Goal: Information Seeking & Learning: Learn about a topic

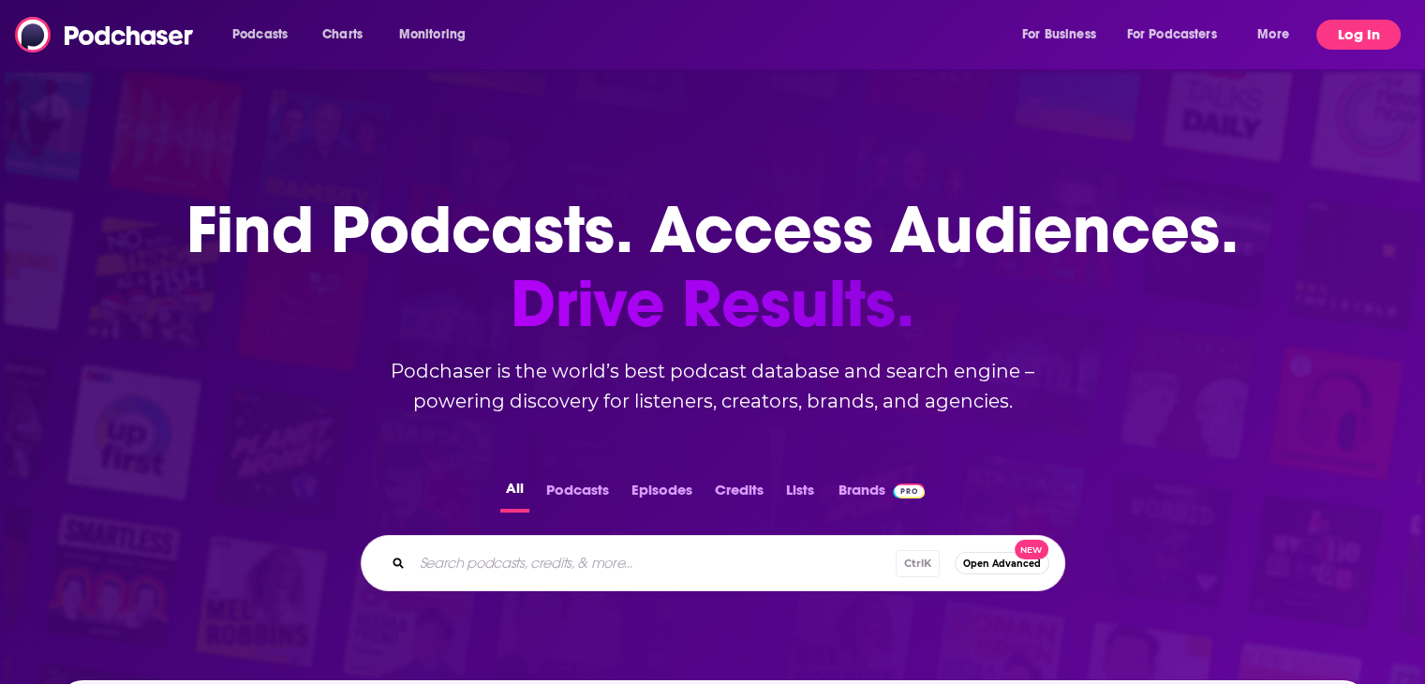
click at [1358, 37] on button "Log In" at bounding box center [1358, 35] width 84 height 30
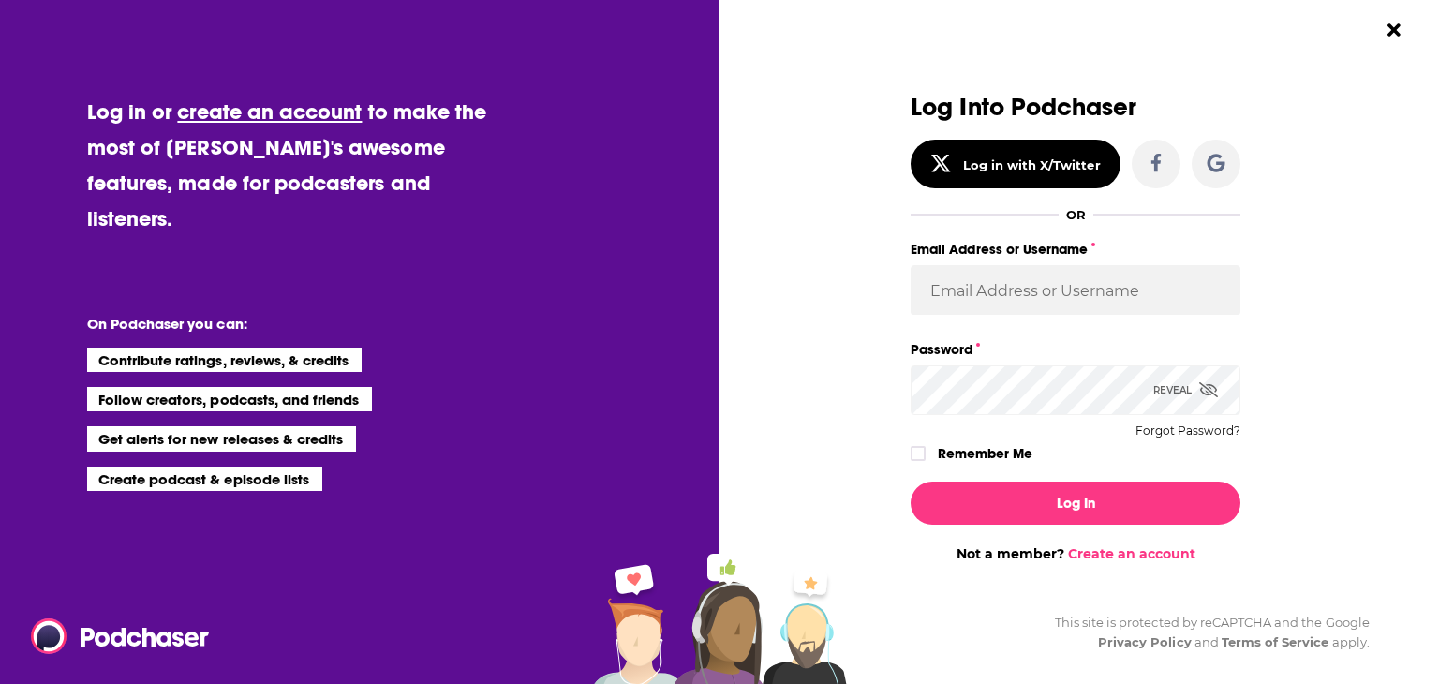
click at [1005, 319] on div "Email Address or Username" at bounding box center [1075, 287] width 330 height 100
click at [1013, 309] on input "Email Address or Username" at bounding box center [1075, 290] width 330 height 51
type input "jam@badenbower.com"
click at [1112, 286] on input "jam@badenbower.com" at bounding box center [1075, 290] width 330 height 51
click at [1142, 304] on input "jam@badenbower.com" at bounding box center [1075, 290] width 330 height 51
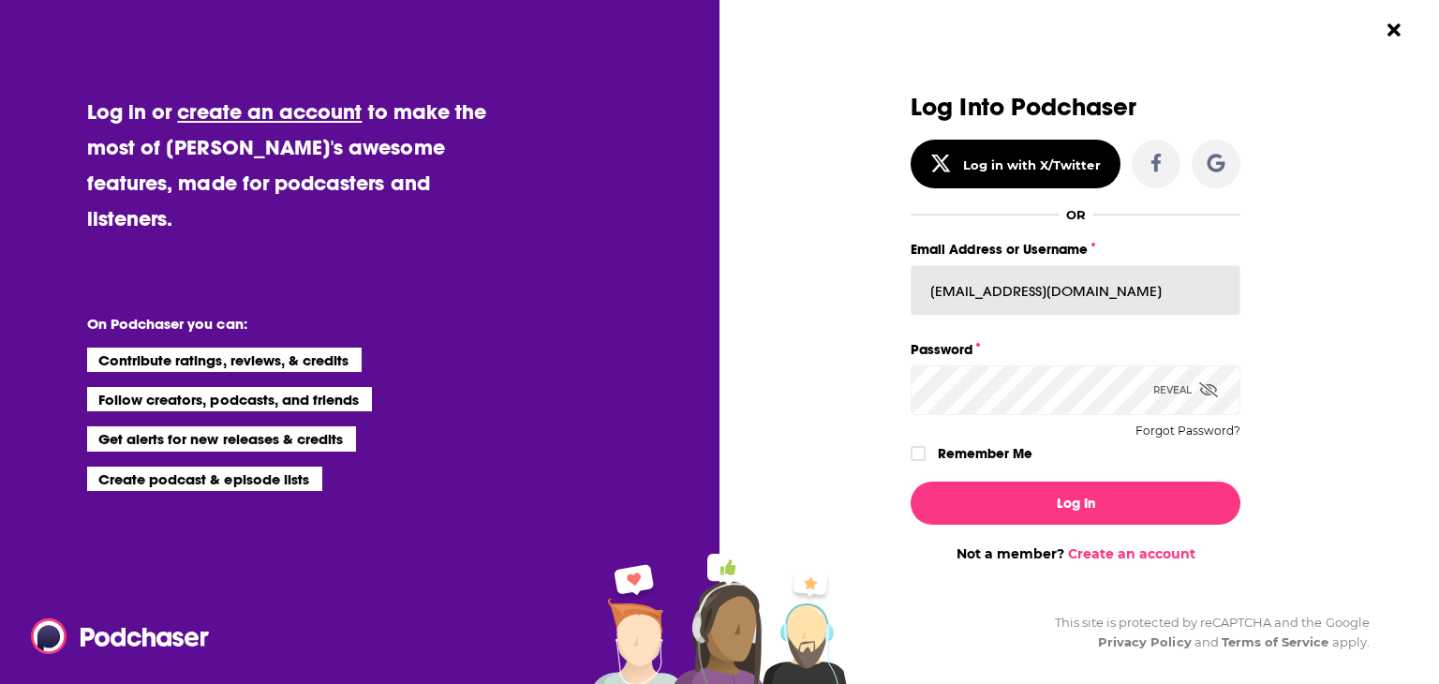
click at [1141, 305] on input "jam@badenbower.com" at bounding box center [1075, 290] width 330 height 51
click at [1139, 307] on input "jam@badenbower.com" at bounding box center [1075, 290] width 330 height 51
drag, startPoint x: 1049, startPoint y: 296, endPoint x: 845, endPoint y: 278, distance: 205.0
click at [1046, 291] on input "Email Address or Username" at bounding box center [1075, 290] width 330 height 51
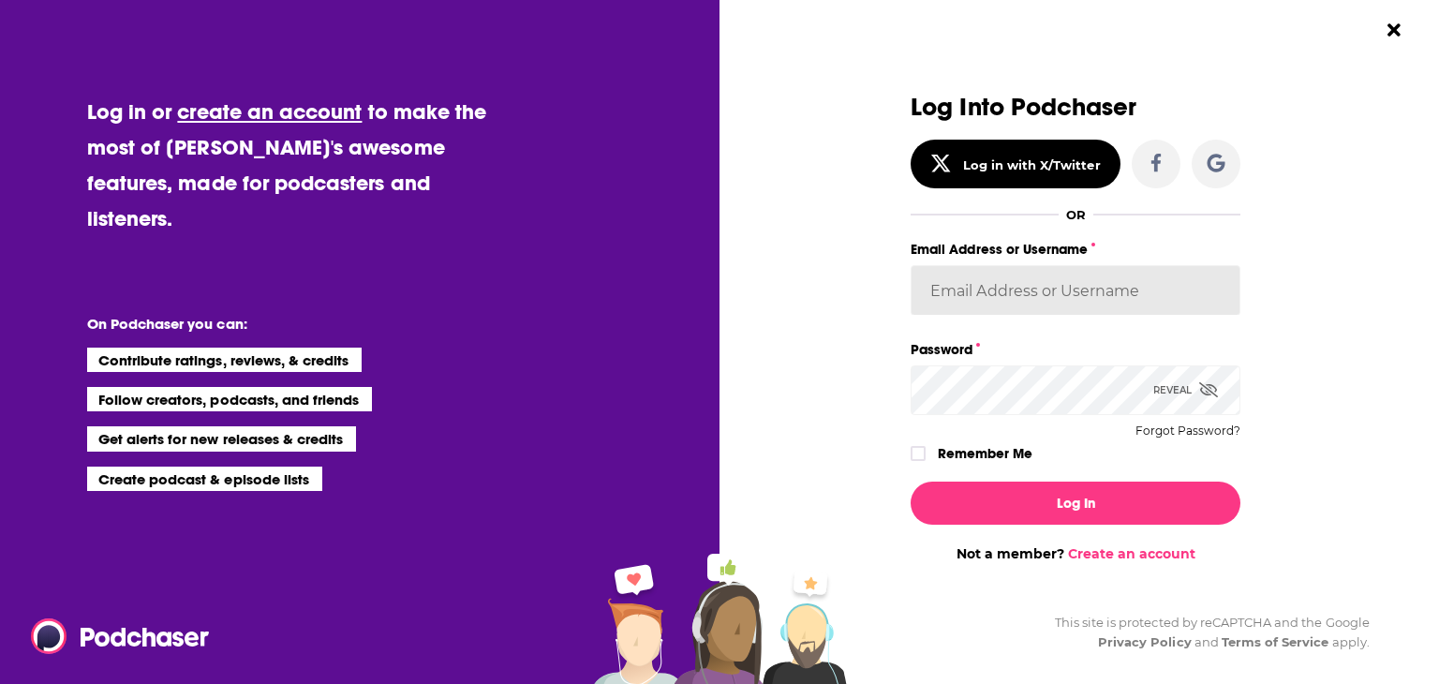
type input "partnerships@badenbower.com"
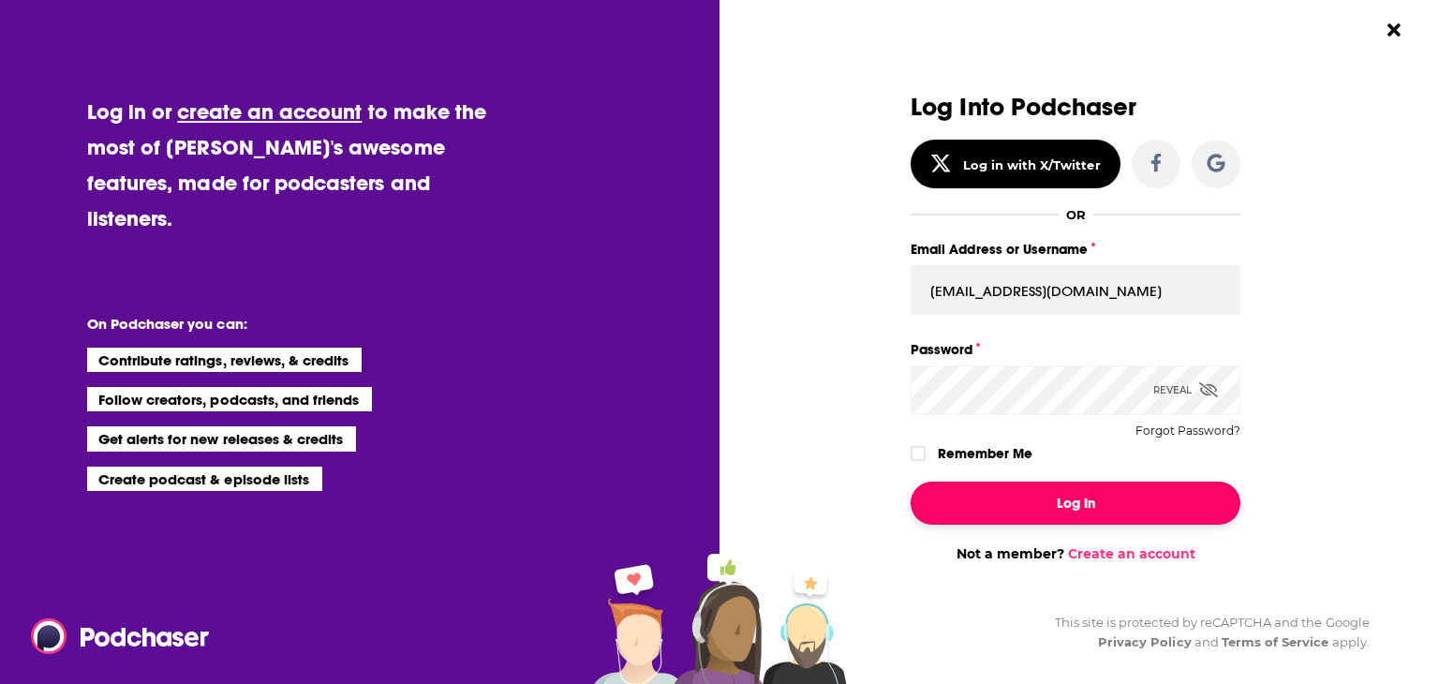
click at [1044, 495] on button "Log In" at bounding box center [1075, 502] width 330 height 43
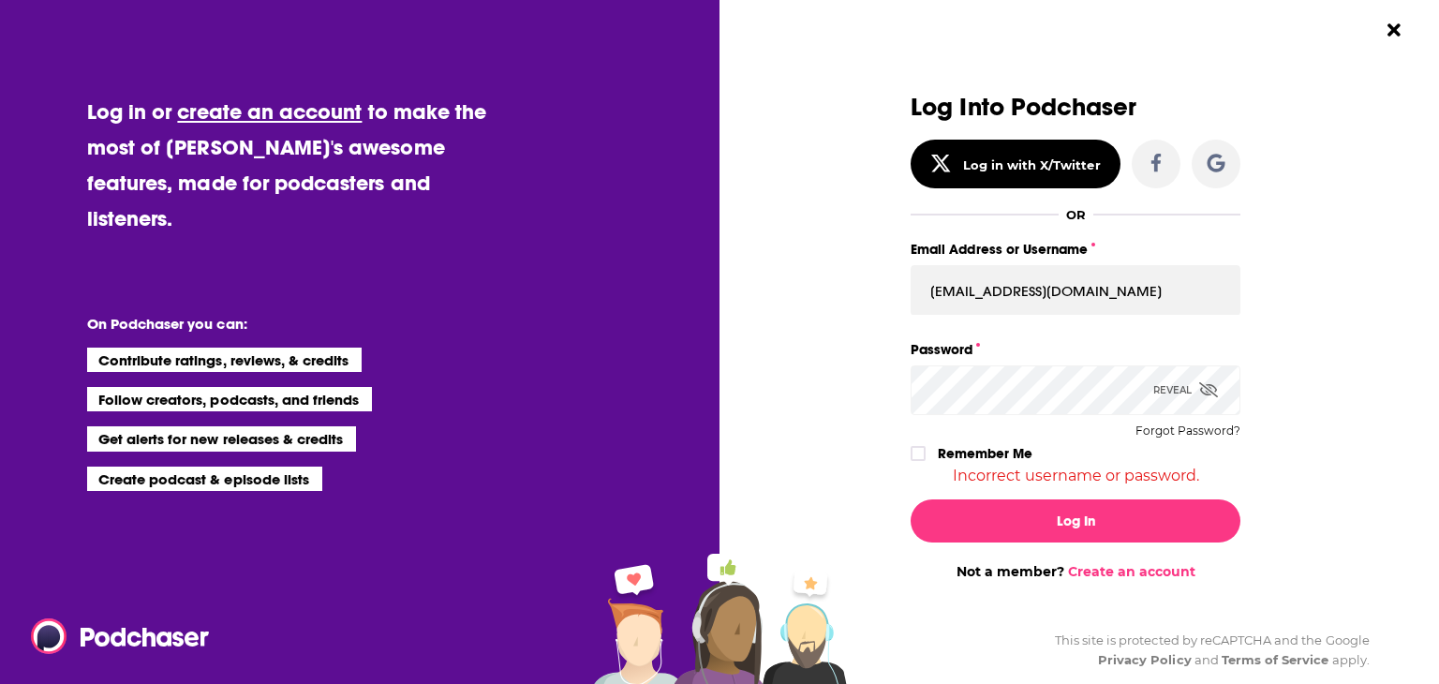
click at [1206, 399] on div "Reveal" at bounding box center [1185, 390] width 65 height 50
click at [1209, 170] on icon "Dialog" at bounding box center [1216, 163] width 18 height 18
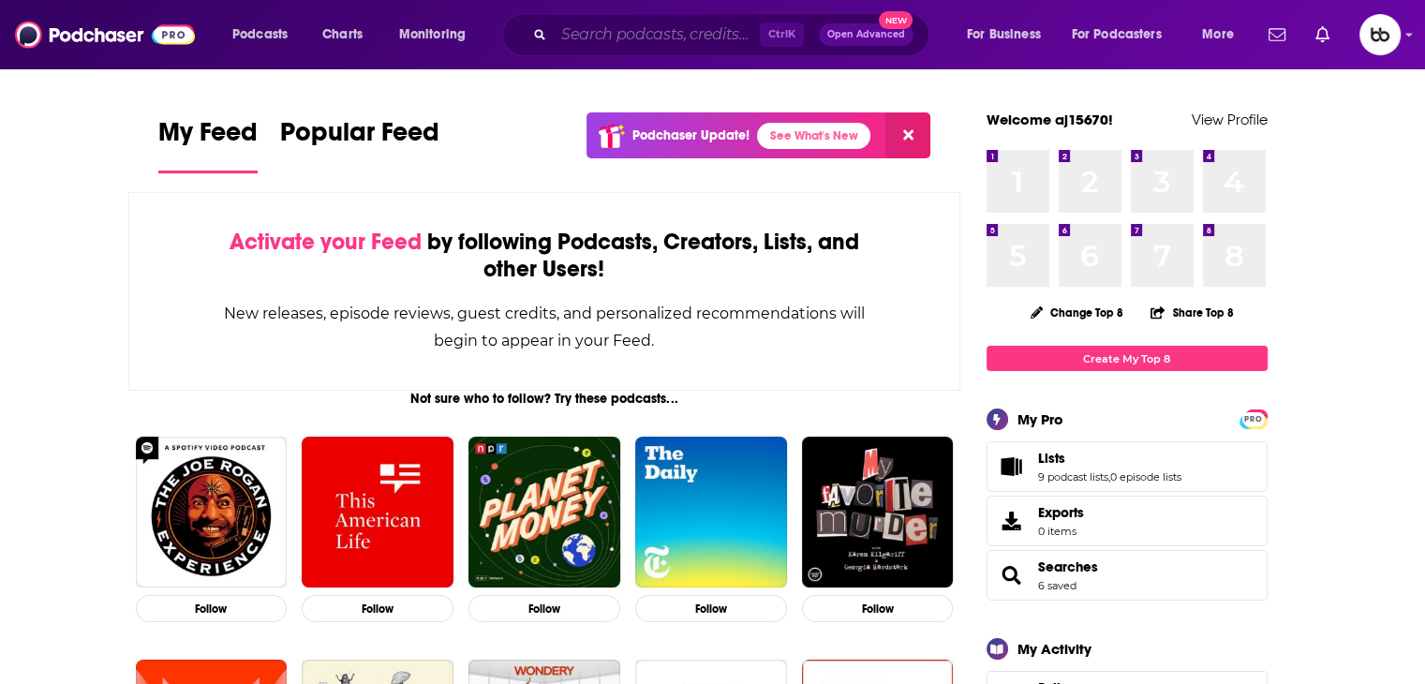
click at [648, 35] on input "Search podcasts, credits, & more..." at bounding box center [657, 35] width 206 height 30
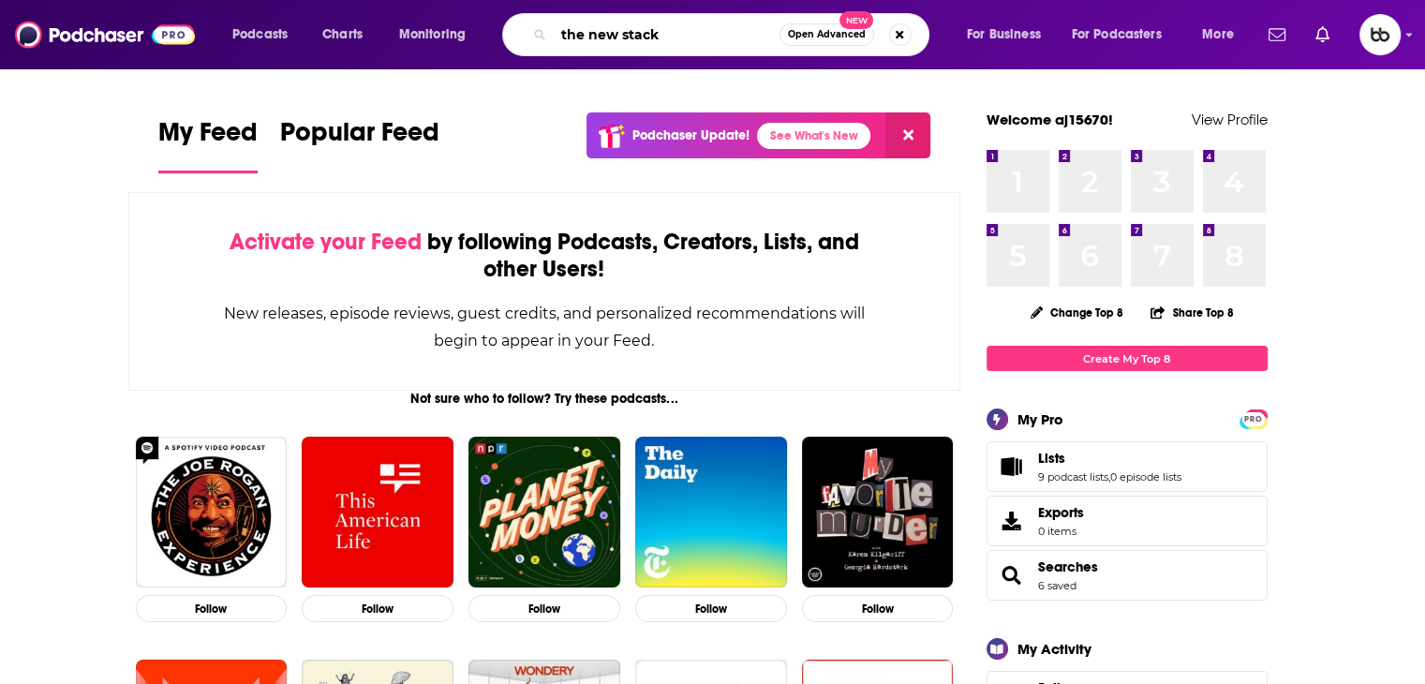
type input "the new stack"
